Goal: Task Accomplishment & Management: Manage account settings

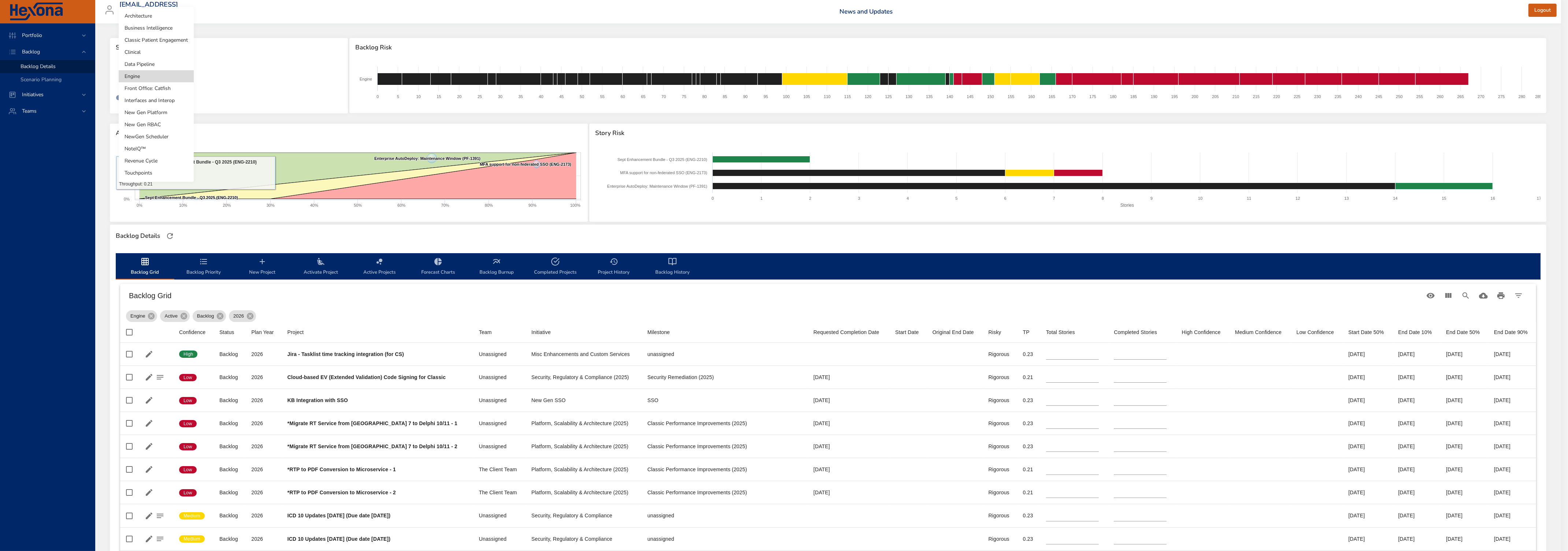
click at [136, 79] on body "Portfolio Backlog Backlog Details Scenario Planning Initiatives Teams [EMAIL_AD…" at bounding box center [784, 276] width 1568 height 551
click at [152, 89] on li "Front Office: Catfish" at bounding box center [156, 89] width 75 height 12
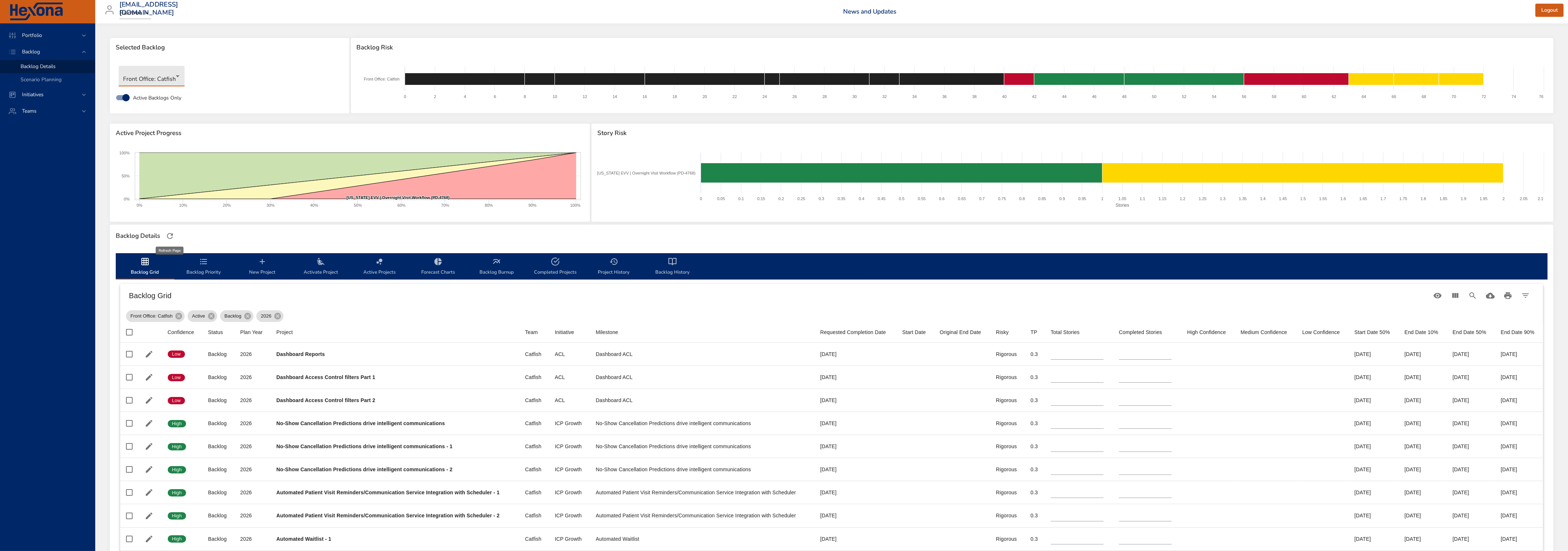
click at [168, 239] on icon "button" at bounding box center [170, 236] width 9 height 9
click at [1454, 296] on icon "View Columns" at bounding box center [1455, 296] width 6 height 5
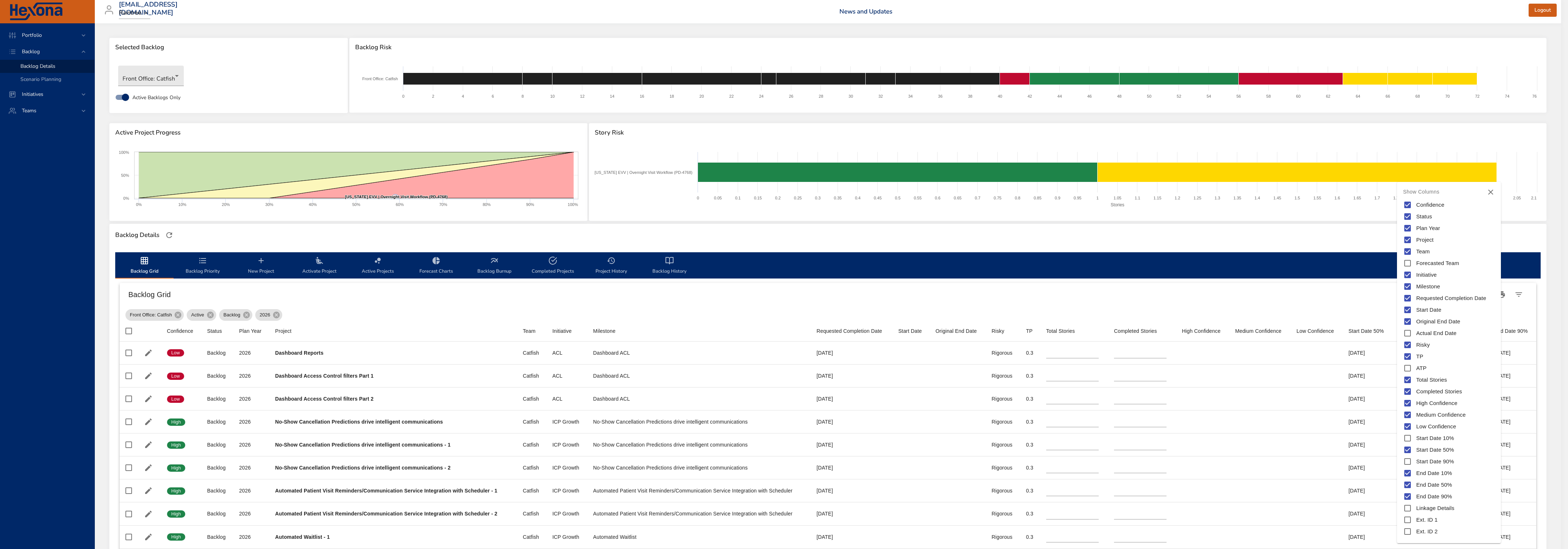
click at [1322, 296] on div at bounding box center [784, 274] width 1568 height 549
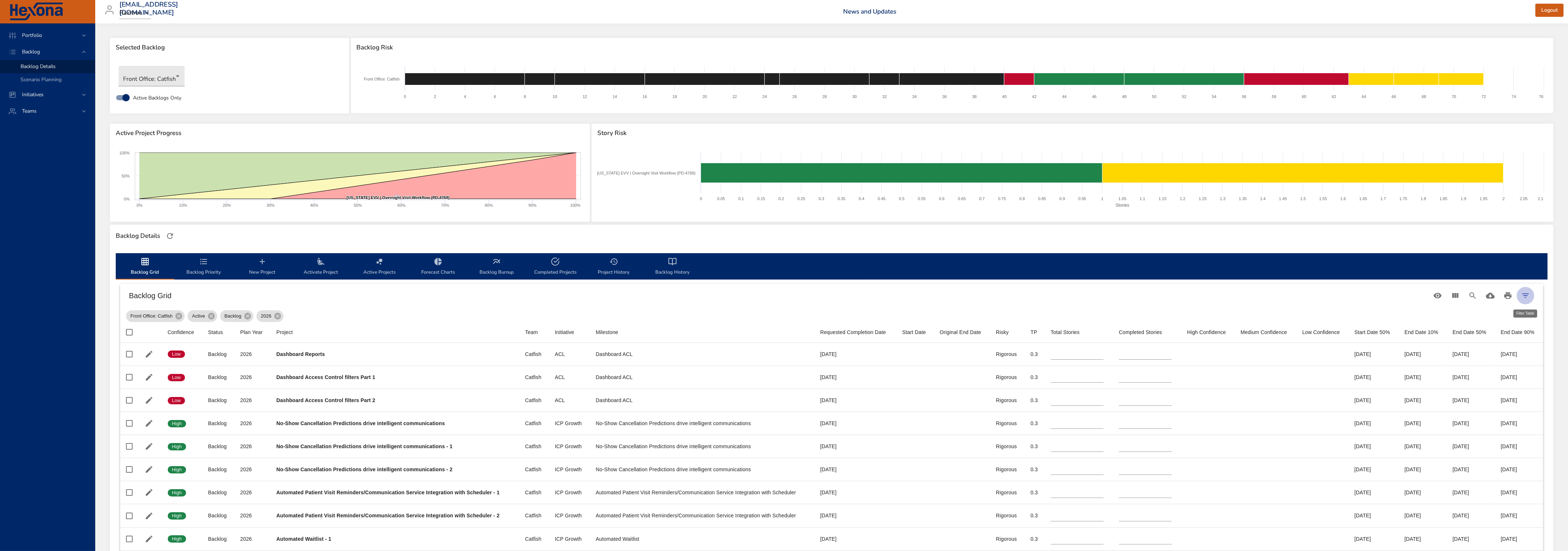
click at [1527, 297] on icon "Filter Table" at bounding box center [1525, 296] width 9 height 9
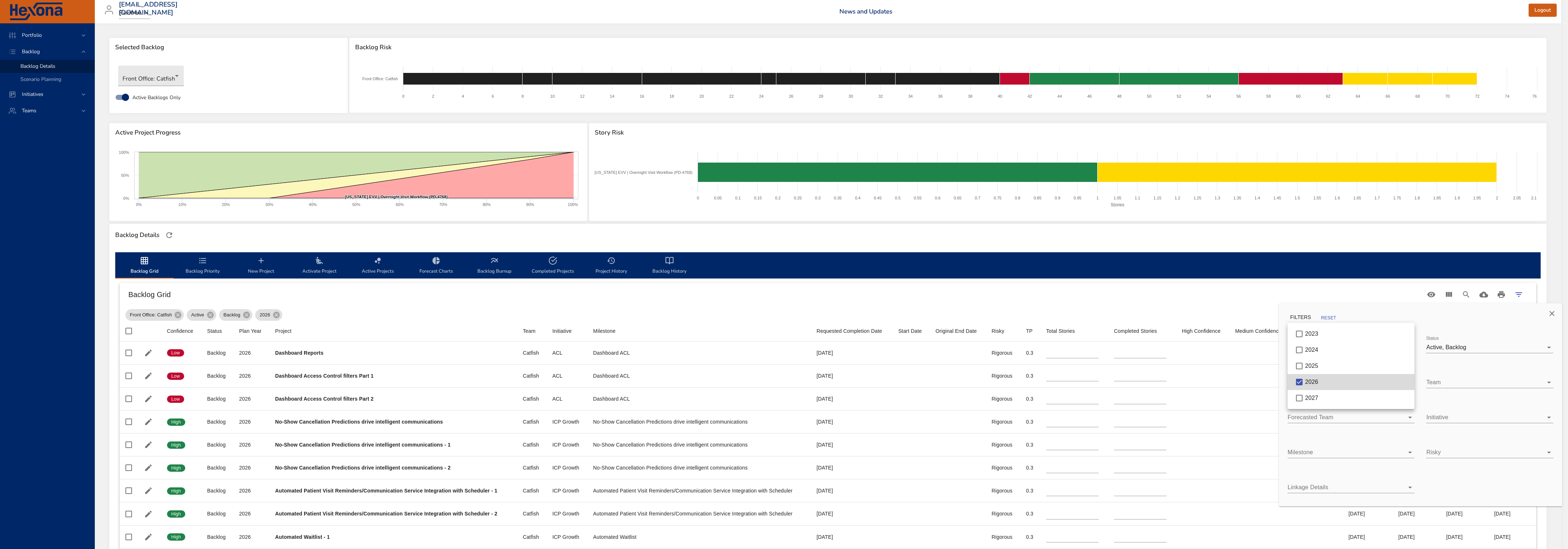
click at [1383, 383] on body "Portfolio Backlog Backlog Details Scenario Planning Initiatives Teams [EMAIL_AD…" at bounding box center [784, 274] width 1568 height 549
type input "*"
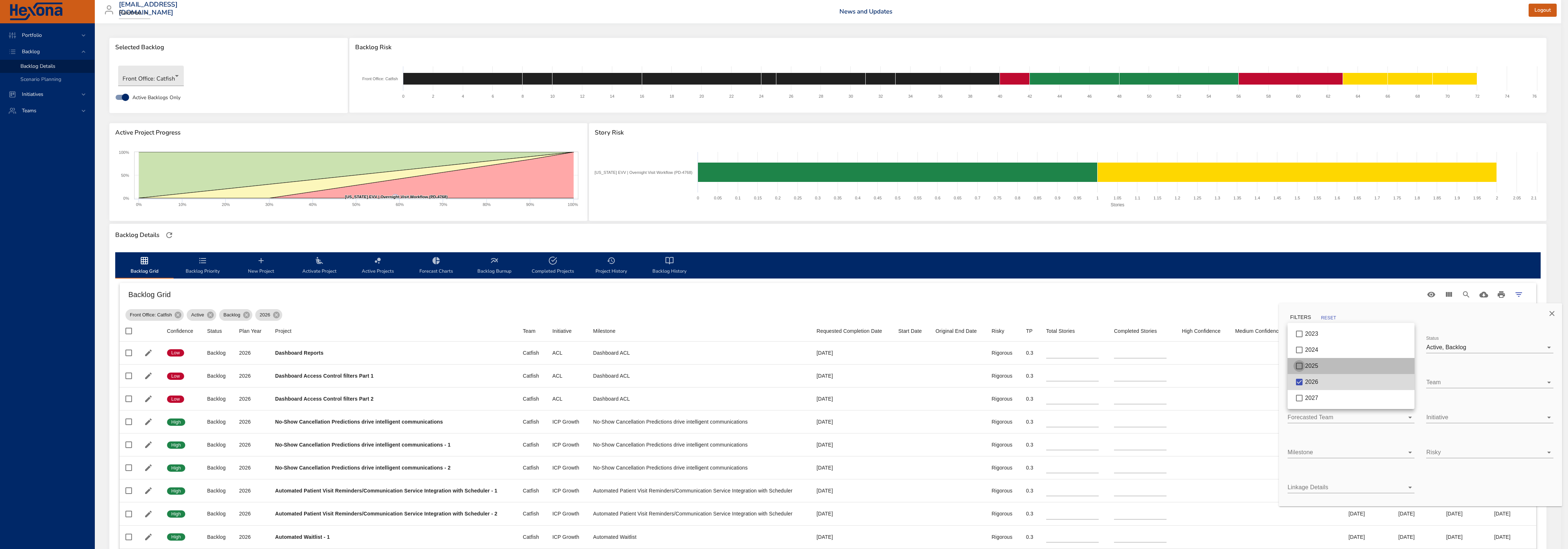
type input "*"
type input "**"
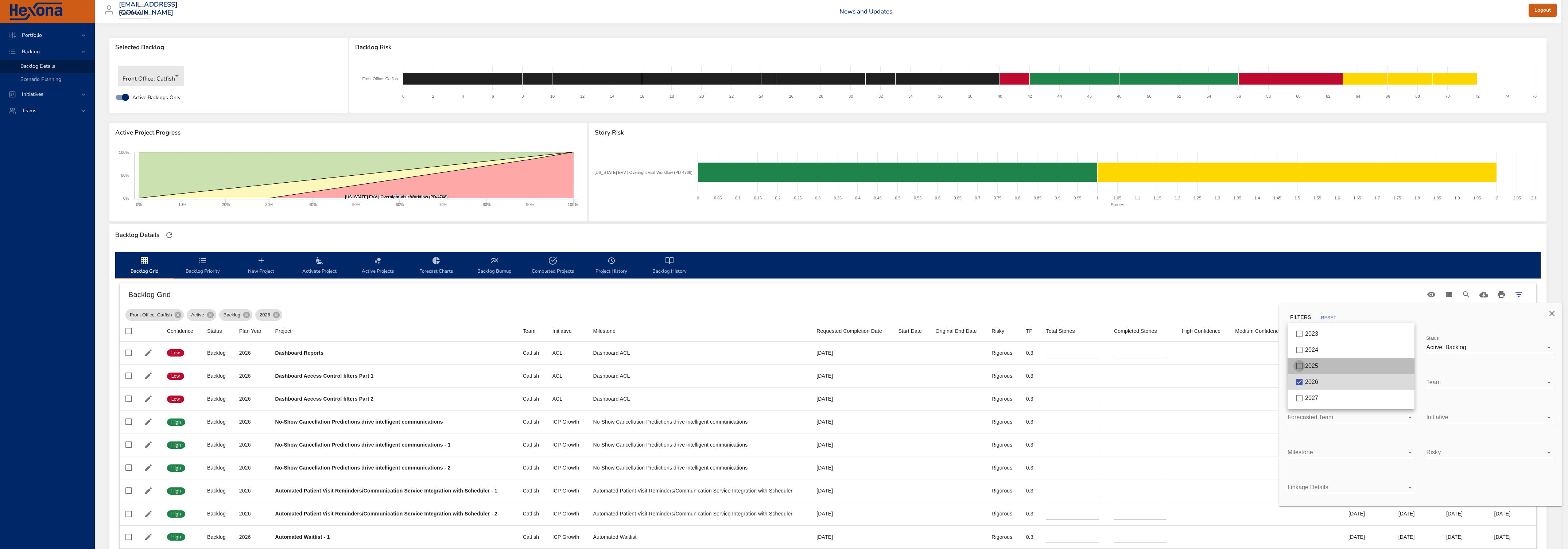
type input "**"
type input "*"
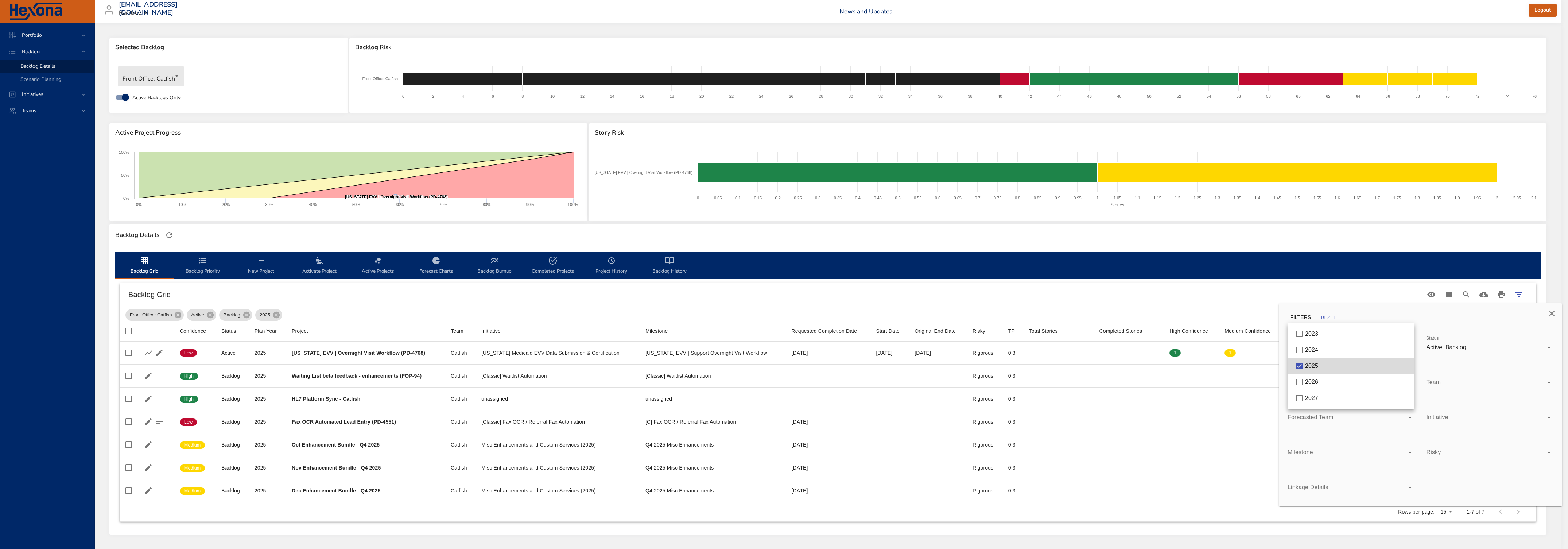
click at [1066, 305] on div at bounding box center [784, 274] width 1568 height 549
click at [405, 318] on div at bounding box center [784, 274] width 1568 height 549
